Goal: Task Accomplishment & Management: Complete application form

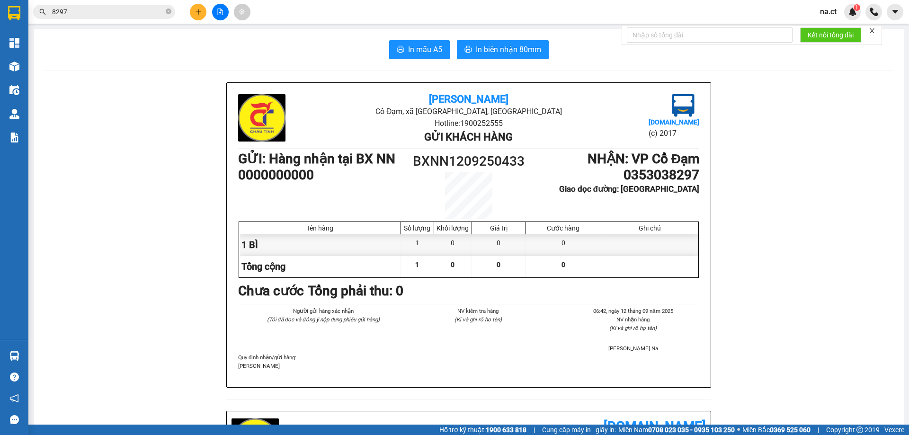
click at [199, 13] on icon "plus" at bounding box center [198, 12] width 7 height 7
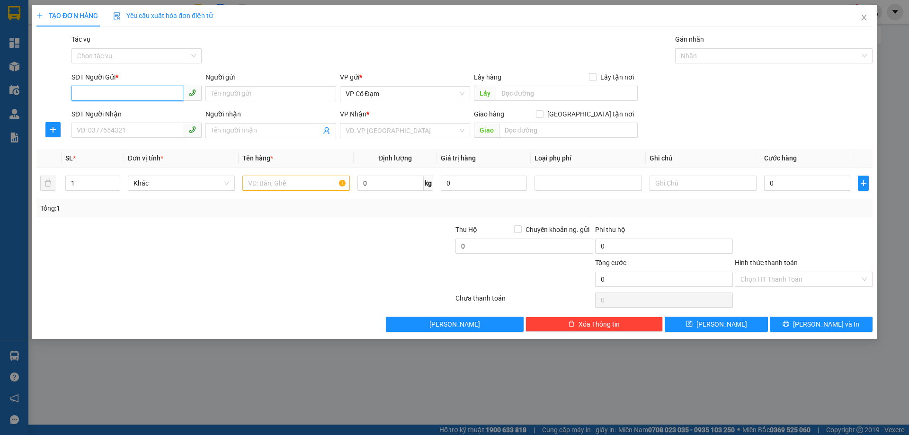
paste input "0338601847"
type input "0338601847"
paste input "0982029895"
type input "0982029895"
drag, startPoint x: 367, startPoint y: 129, endPoint x: 367, endPoint y: 112, distance: 17.5
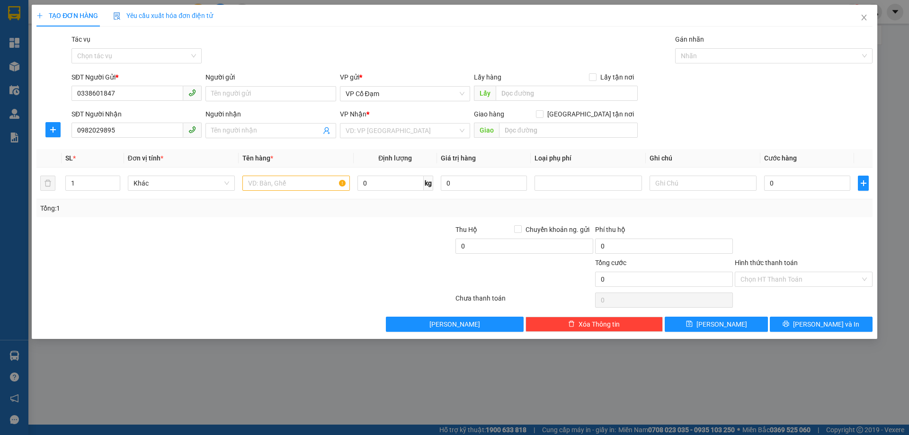
click at [366, 129] on input "search" at bounding box center [402, 131] width 112 height 14
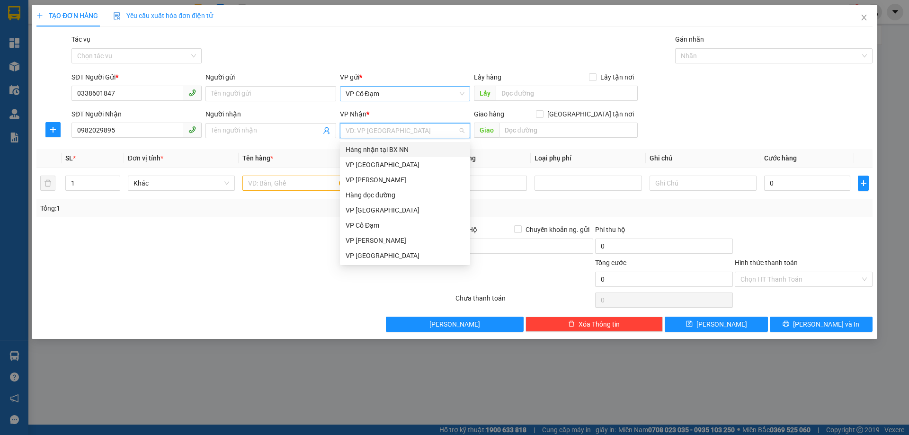
click at [396, 90] on span "VP Cổ Đạm" at bounding box center [405, 94] width 119 height 14
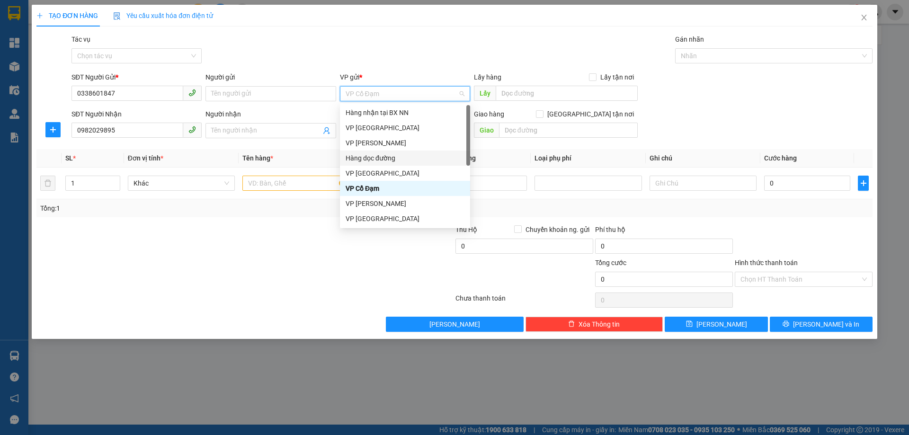
click at [376, 161] on div "Hàng dọc đường" at bounding box center [405, 158] width 119 height 10
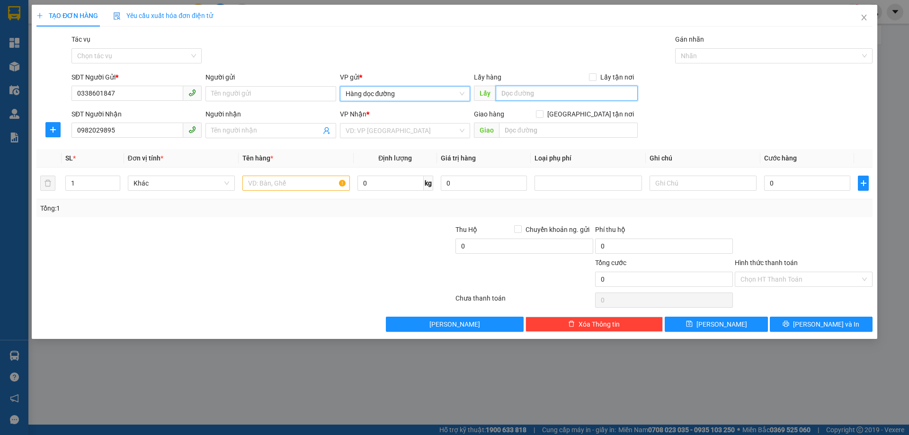
click at [531, 93] on input "text" at bounding box center [567, 93] width 142 height 15
type input "[PERSON_NAME]"
click at [300, 188] on input "text" at bounding box center [295, 183] width 107 height 15
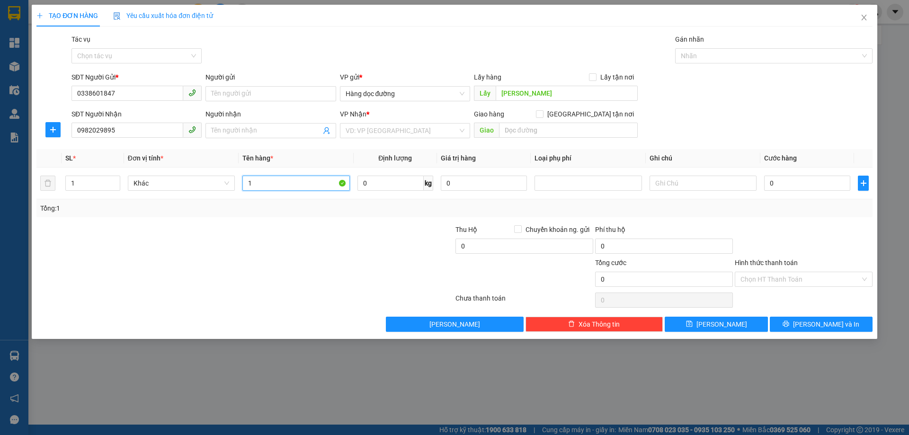
type input "1"
click at [392, 122] on div "VP Nhận *" at bounding box center [405, 116] width 130 height 14
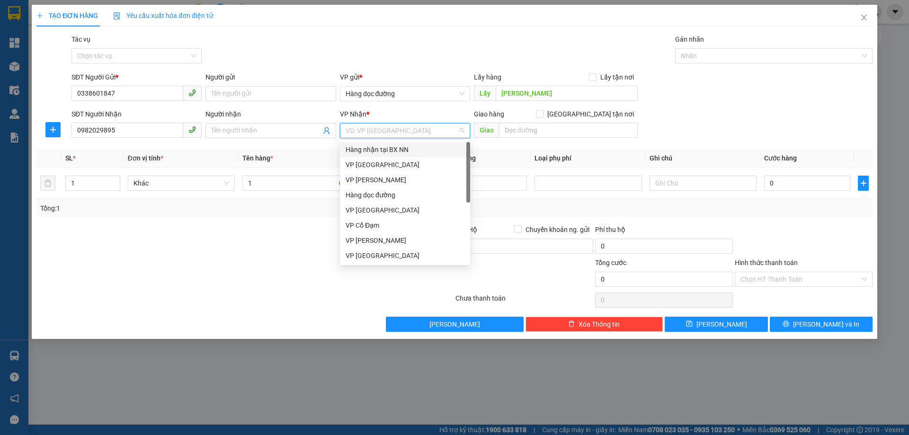
click at [390, 134] on input "search" at bounding box center [402, 131] width 112 height 14
drag, startPoint x: 361, startPoint y: 222, endPoint x: 390, endPoint y: 208, distance: 32.2
click at [362, 218] on div "VP Cổ Đạm" at bounding box center [405, 225] width 130 height 15
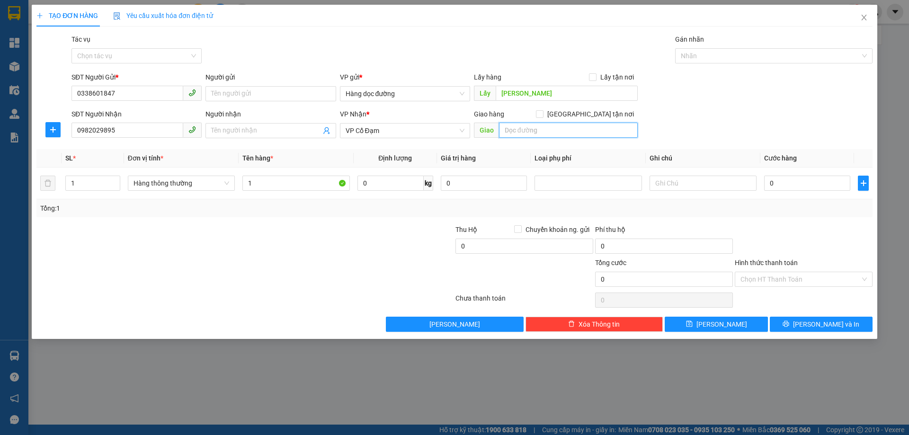
click at [553, 133] on input "text" at bounding box center [568, 130] width 139 height 15
type input "X PHỔ"
click at [108, 57] on input "Tác vụ" at bounding box center [133, 56] width 112 height 14
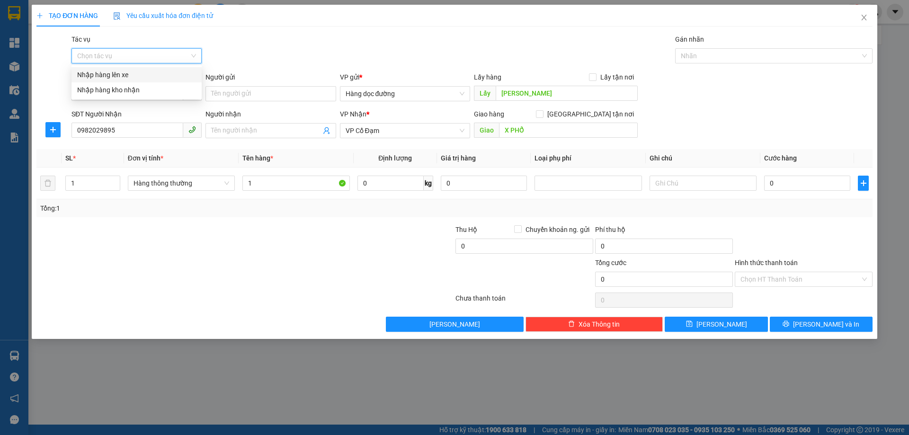
click at [104, 73] on div "Nhập hàng lên xe" at bounding box center [136, 75] width 119 height 10
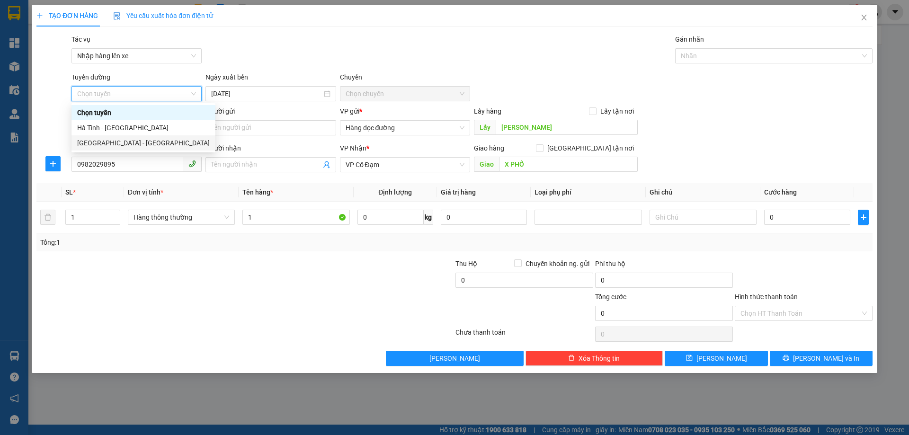
drag, startPoint x: 103, startPoint y: 143, endPoint x: 113, endPoint y: 136, distance: 12.9
click at [105, 143] on div "[GEOGRAPHIC_DATA] - [GEOGRAPHIC_DATA]" at bounding box center [143, 143] width 133 height 10
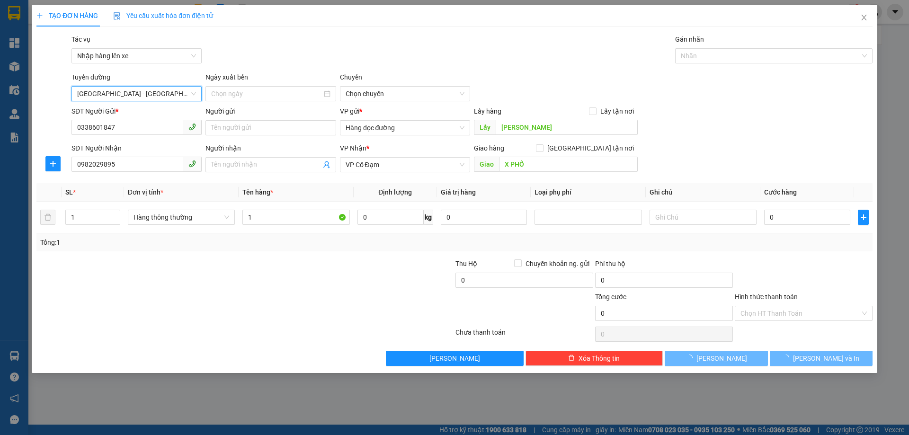
type input "[DATE]"
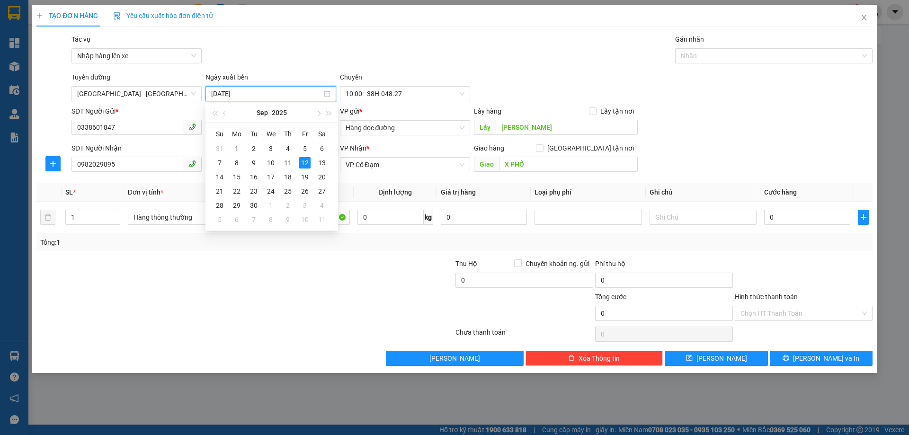
click at [265, 92] on input "[DATE]" at bounding box center [266, 94] width 110 height 10
click at [404, 90] on span "10:00 - 38H-048.27" at bounding box center [405, 94] width 119 height 14
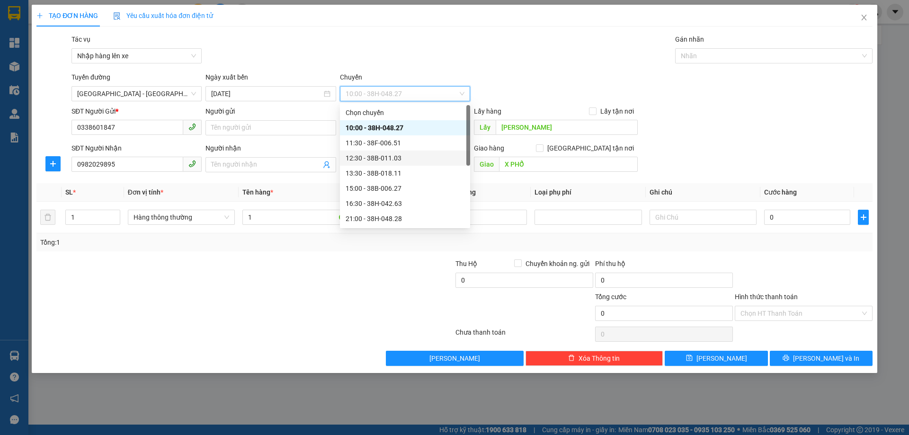
click at [390, 152] on div "12:30 - 38B-011.03" at bounding box center [405, 158] width 130 height 15
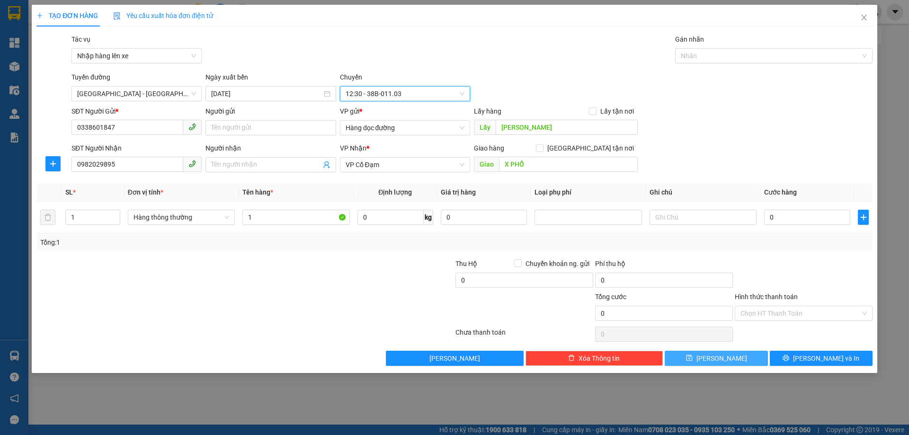
drag, startPoint x: 732, startPoint y: 355, endPoint x: 710, endPoint y: 345, distance: 24.1
click at [731, 356] on button "[PERSON_NAME]" at bounding box center [716, 358] width 103 height 15
